Goal: Information Seeking & Learning: Check status

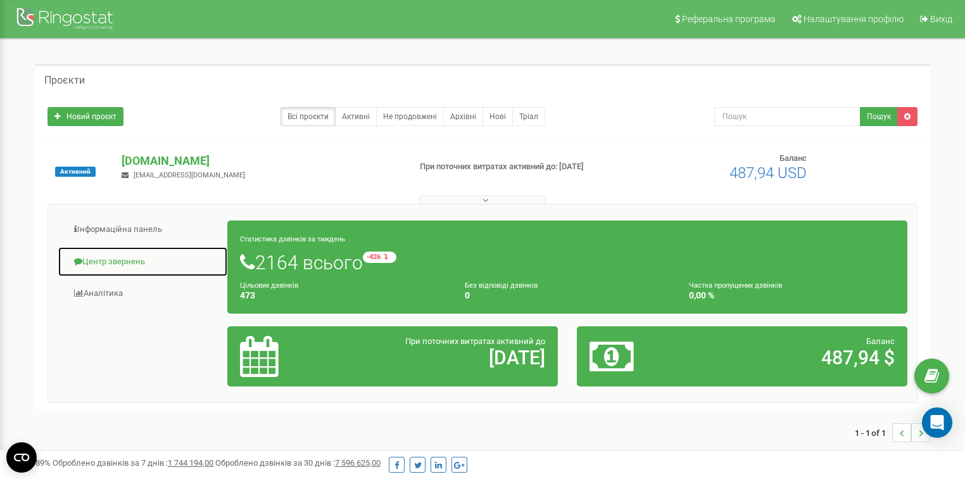
click at [144, 256] on link "Центр звернень" at bounding box center [143, 261] width 170 height 31
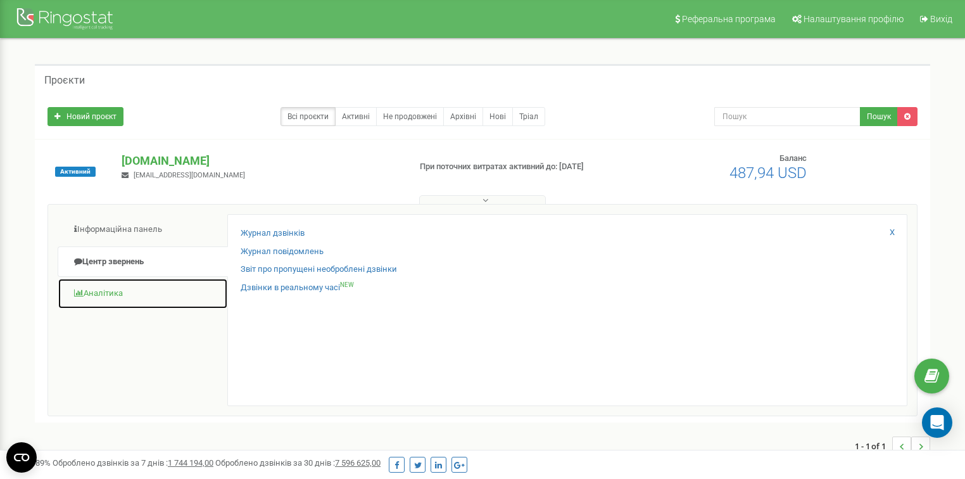
click at [119, 294] on link "Аналiтика" at bounding box center [143, 293] width 170 height 31
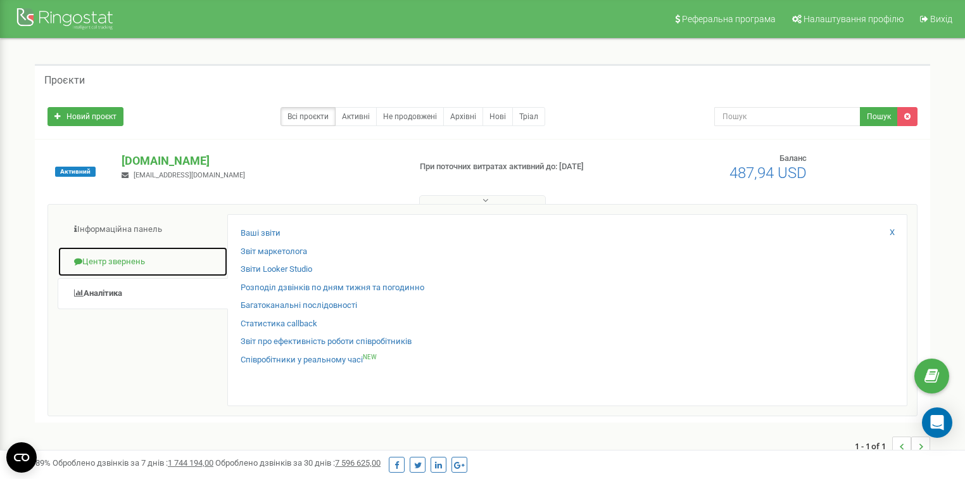
click at [135, 261] on link "Центр звернень" at bounding box center [143, 261] width 170 height 31
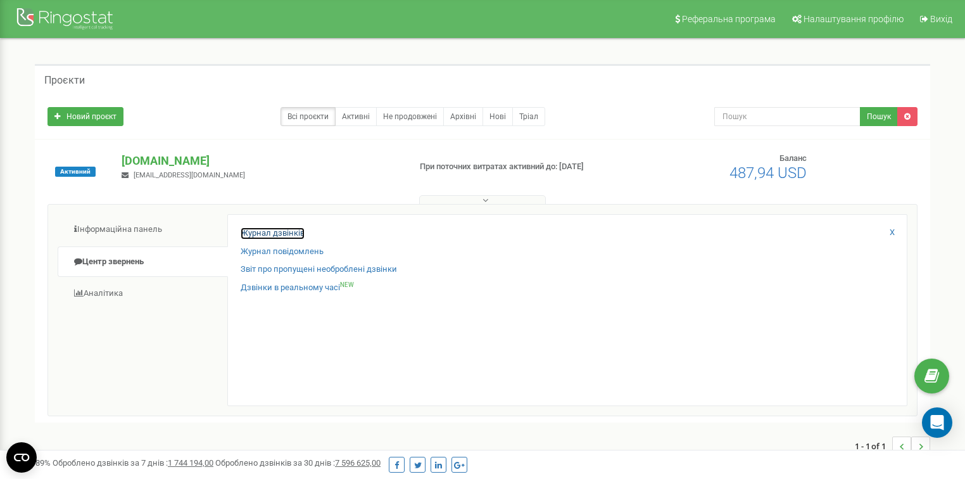
click at [248, 236] on link "Журнал дзвінків" at bounding box center [273, 233] width 64 height 12
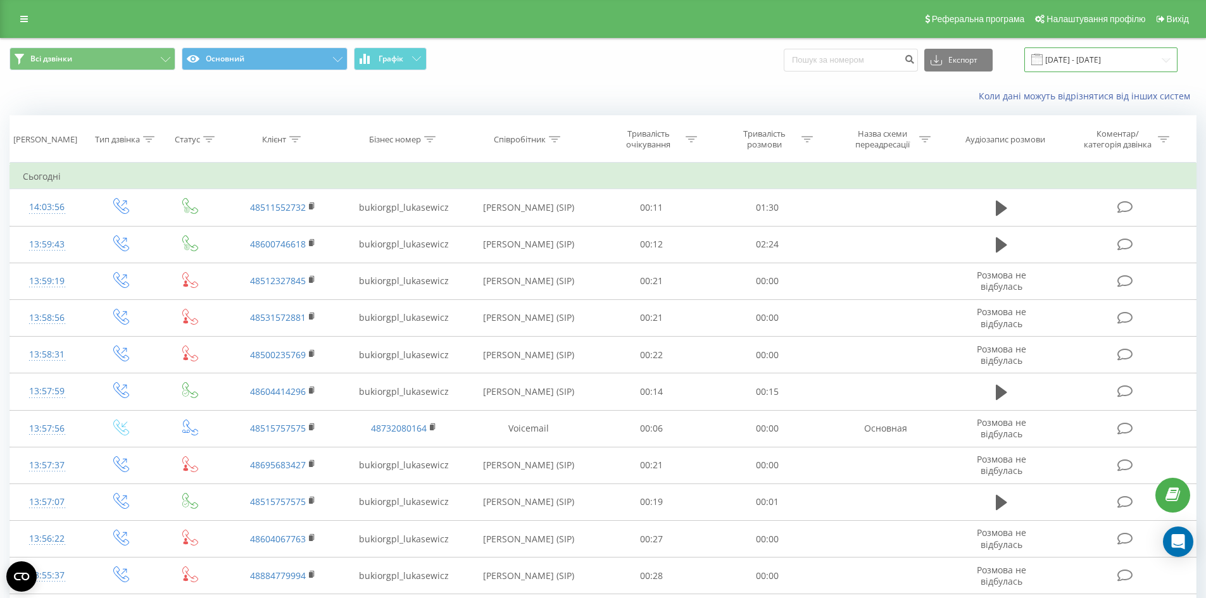
click at [1114, 61] on input "21.08.2025 - 21.09.2025" at bounding box center [1101, 59] width 153 height 25
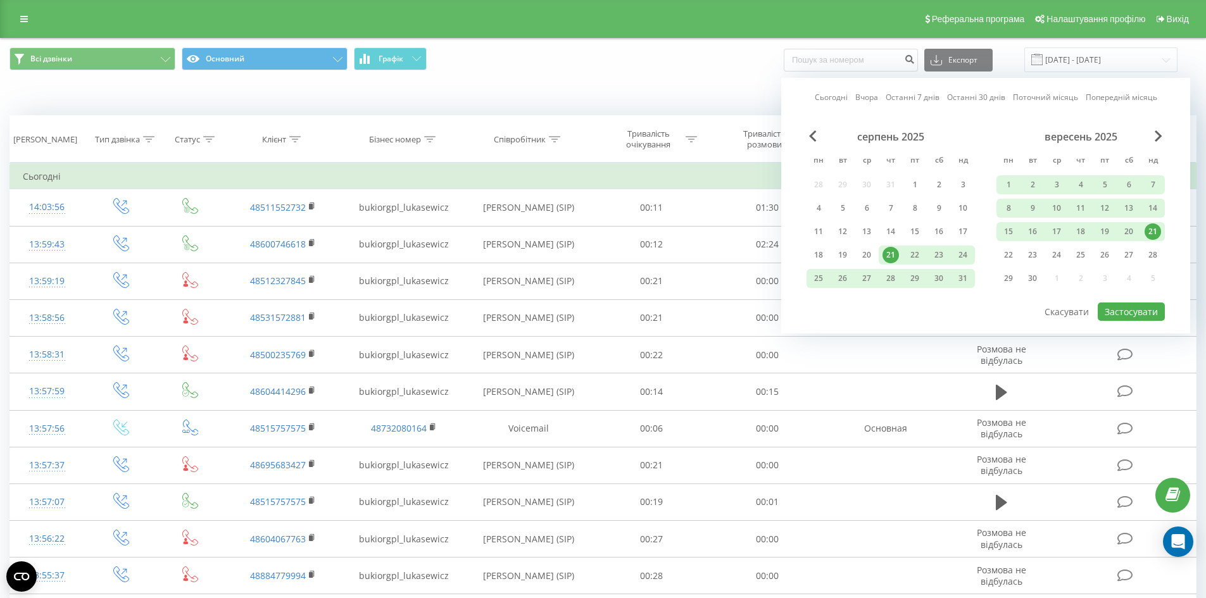
click at [1154, 236] on div "21" at bounding box center [1153, 232] width 16 height 16
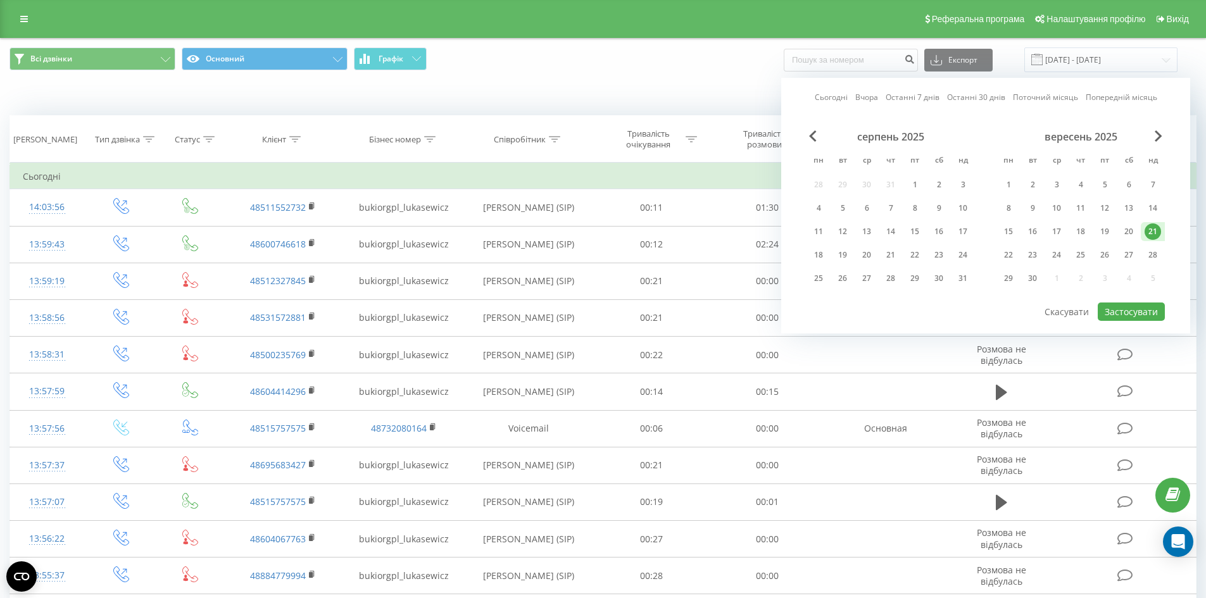
click at [1154, 236] on div "21" at bounding box center [1153, 232] width 16 height 16
click at [1153, 230] on div "21" at bounding box center [1153, 232] width 16 height 16
click at [1017, 182] on div "1" at bounding box center [1009, 184] width 24 height 19
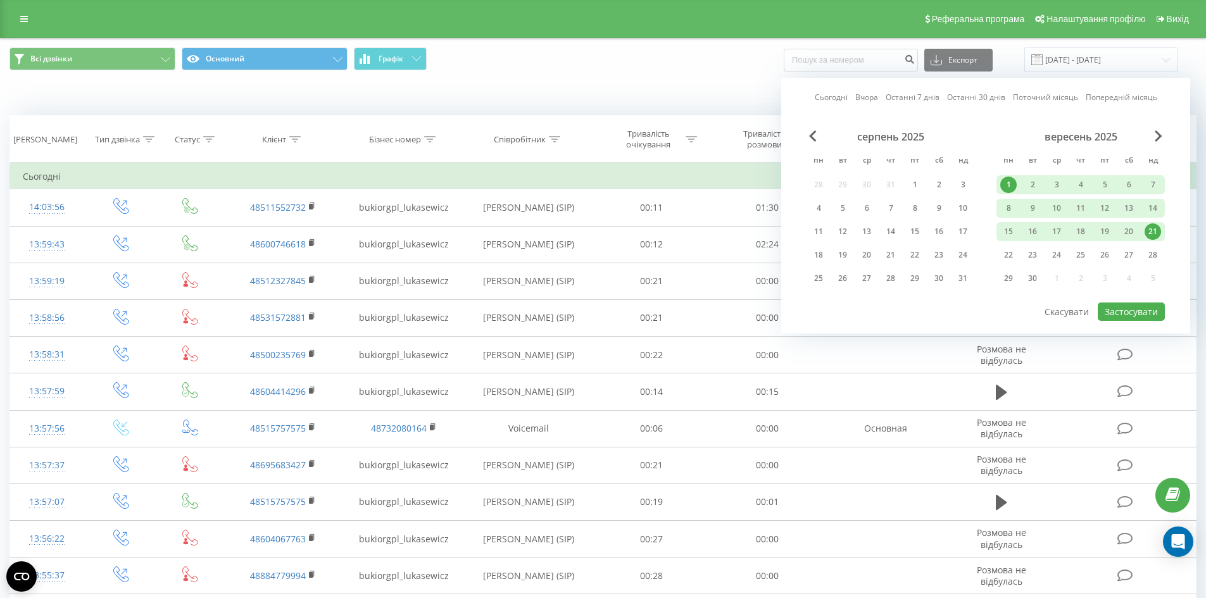
click at [1156, 231] on div "21" at bounding box center [1153, 232] width 16 height 16
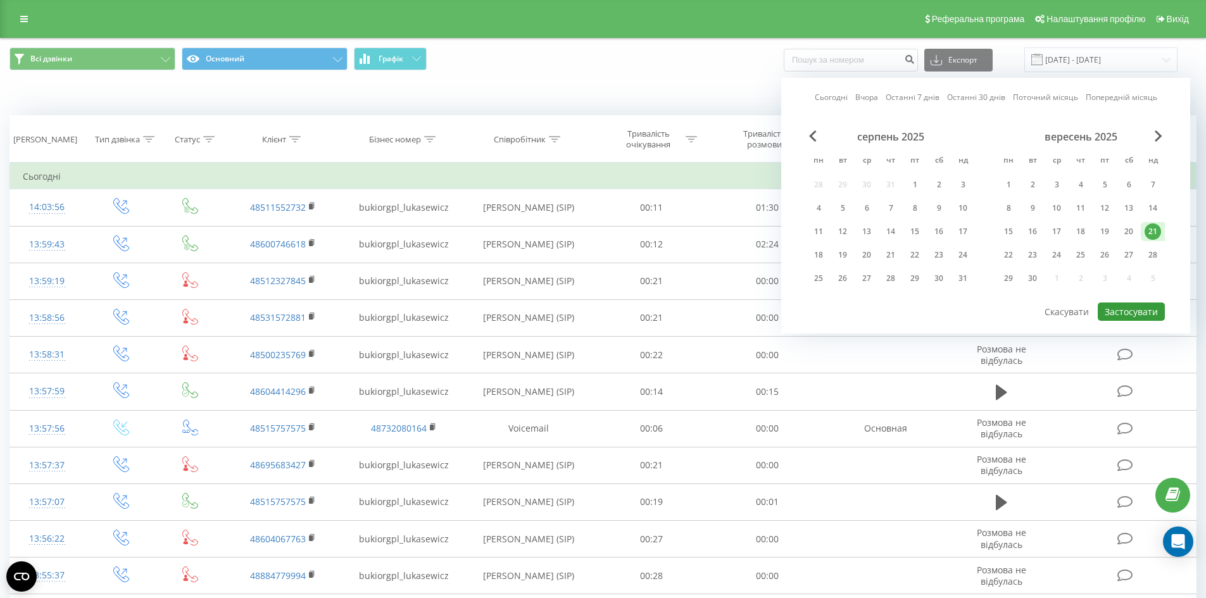
click at [1147, 310] on button "Застосувати" at bounding box center [1131, 312] width 67 height 18
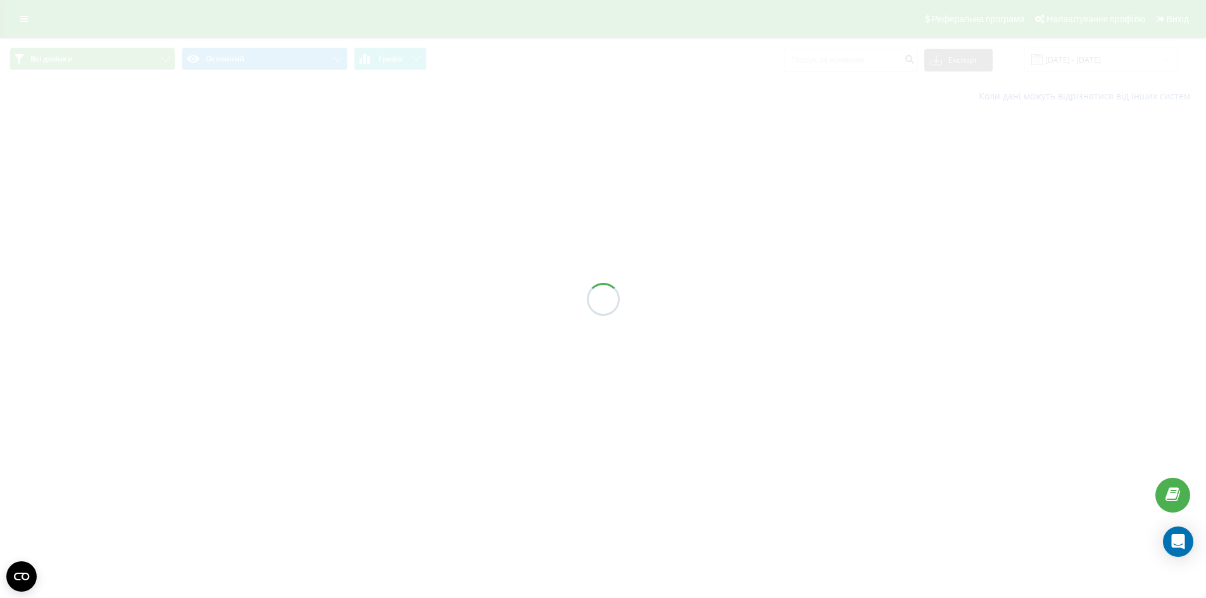
type input "21.09.2025 - 21.09.2025"
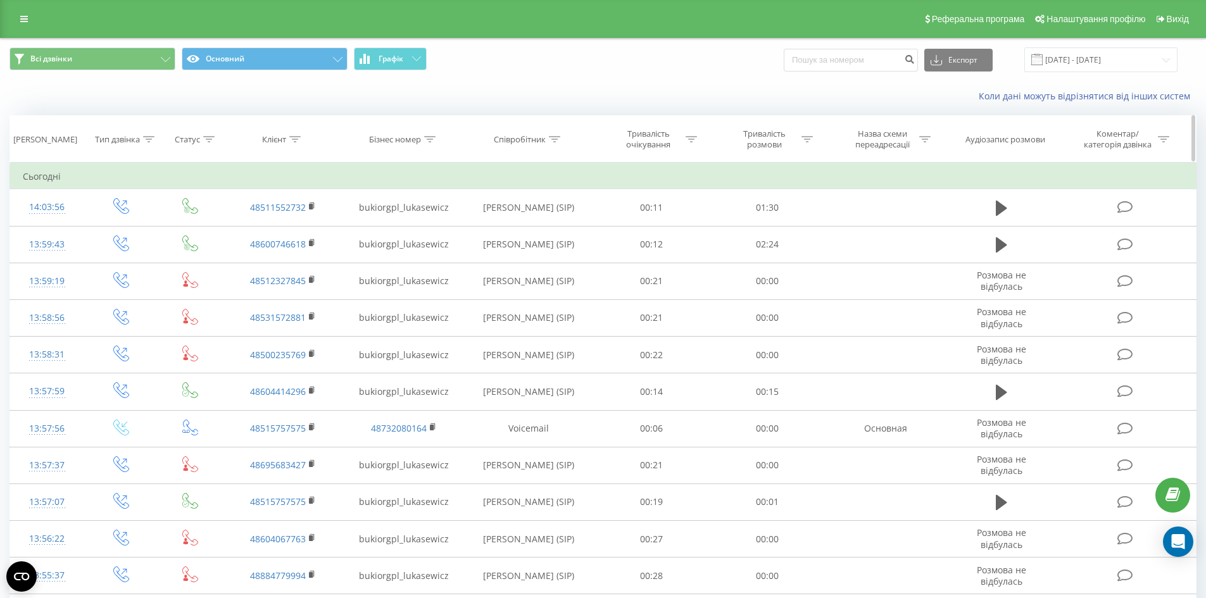
click at [557, 144] on div at bounding box center [554, 139] width 11 height 11
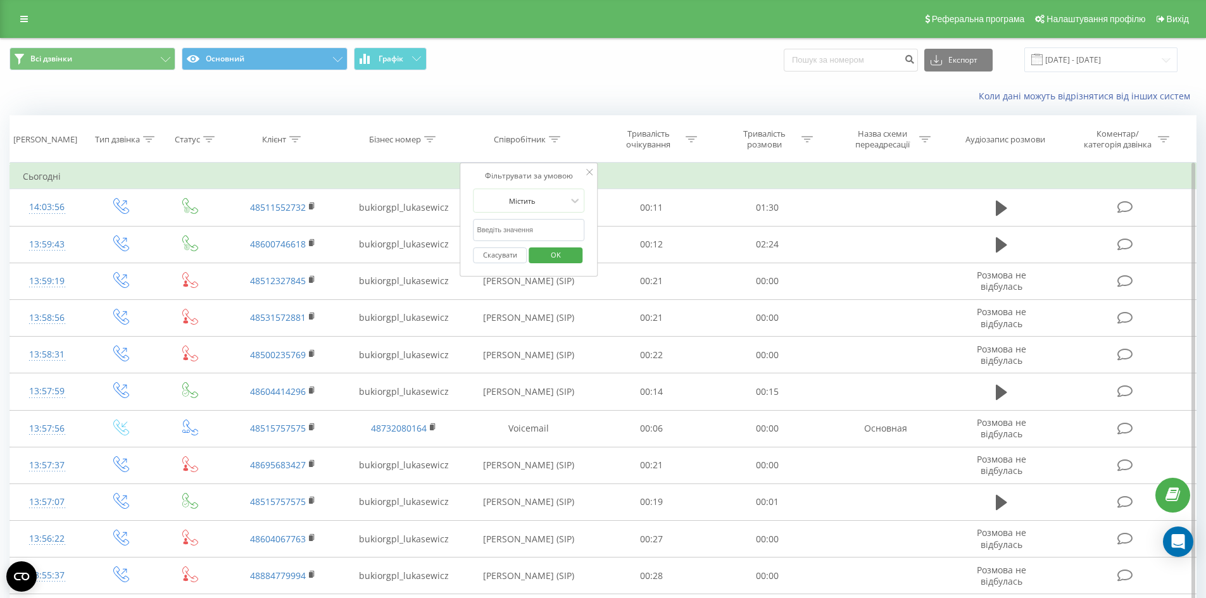
click at [534, 225] on input "text" at bounding box center [528, 230] width 111 height 22
type input "тетяна"
click at [555, 255] on span "OK" at bounding box center [555, 255] width 35 height 20
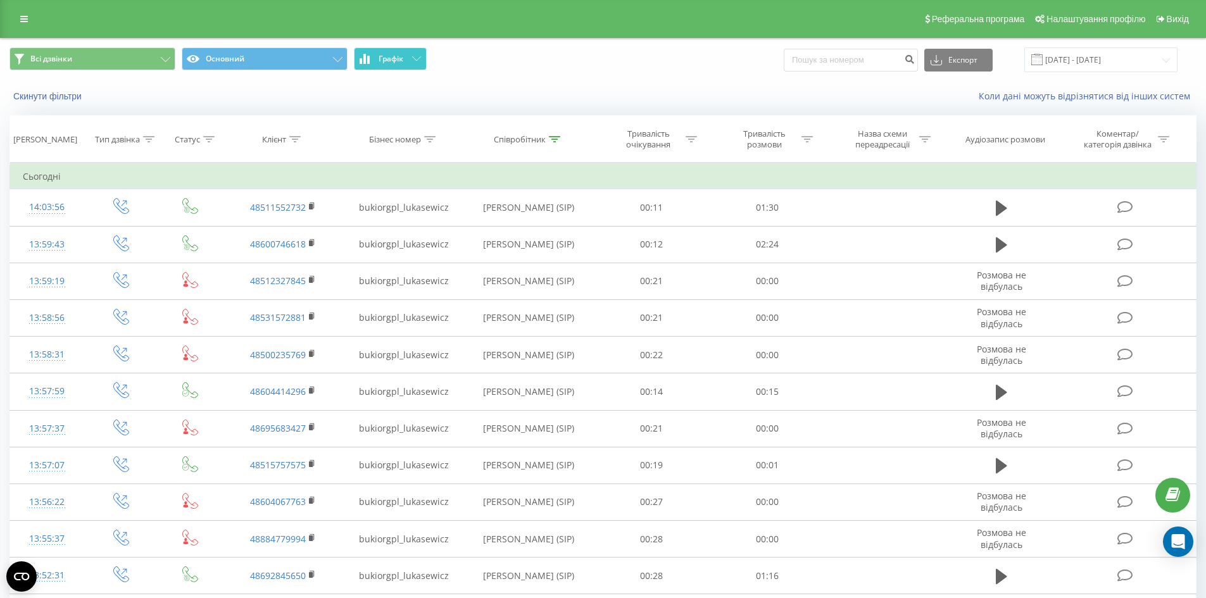
click at [410, 61] on button "Графік" at bounding box center [390, 58] width 73 height 23
